Goal: Task Accomplishment & Management: Use online tool/utility

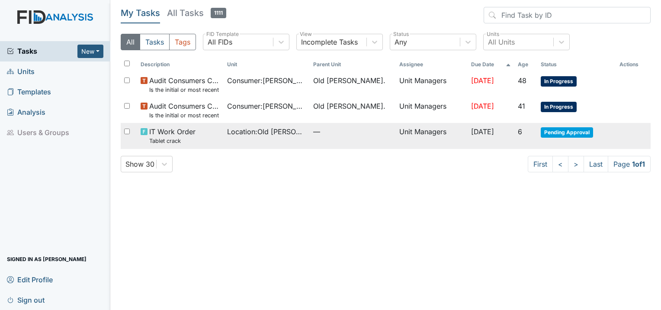
click at [468, 140] on td "[DATE]" at bounding box center [491, 136] width 47 height 26
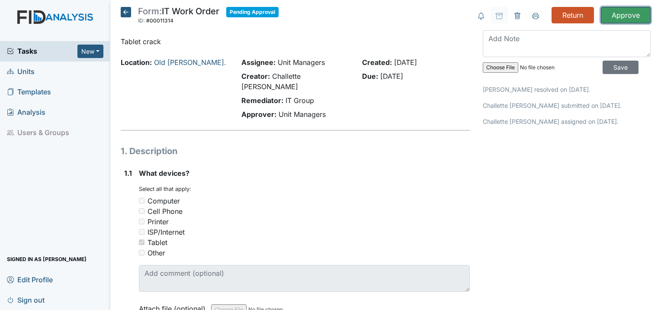
click at [624, 12] on input "Approve" at bounding box center [626, 15] width 50 height 16
